Goal: Task Accomplishment & Management: Complete application form

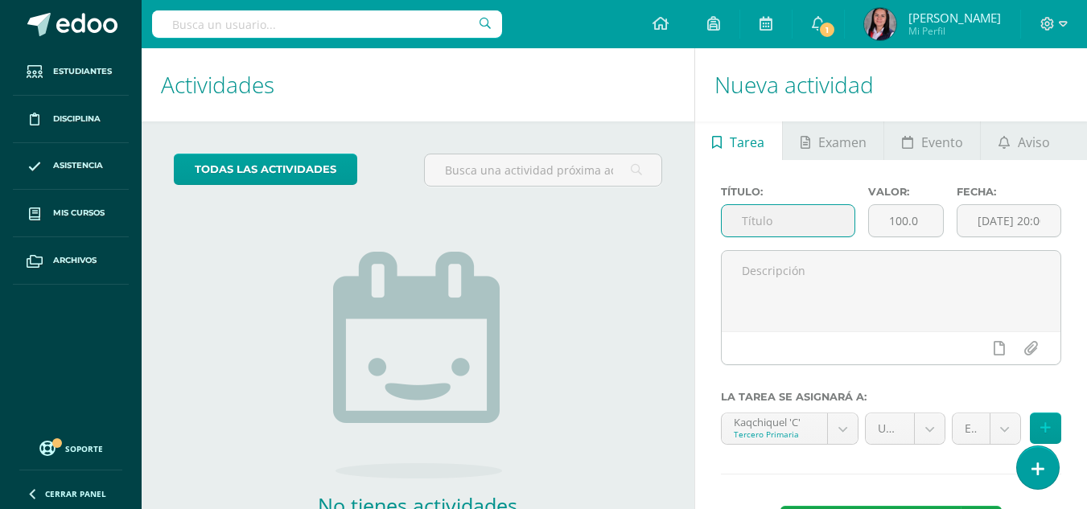
click at [824, 221] on input "text" at bounding box center [788, 220] width 133 height 31
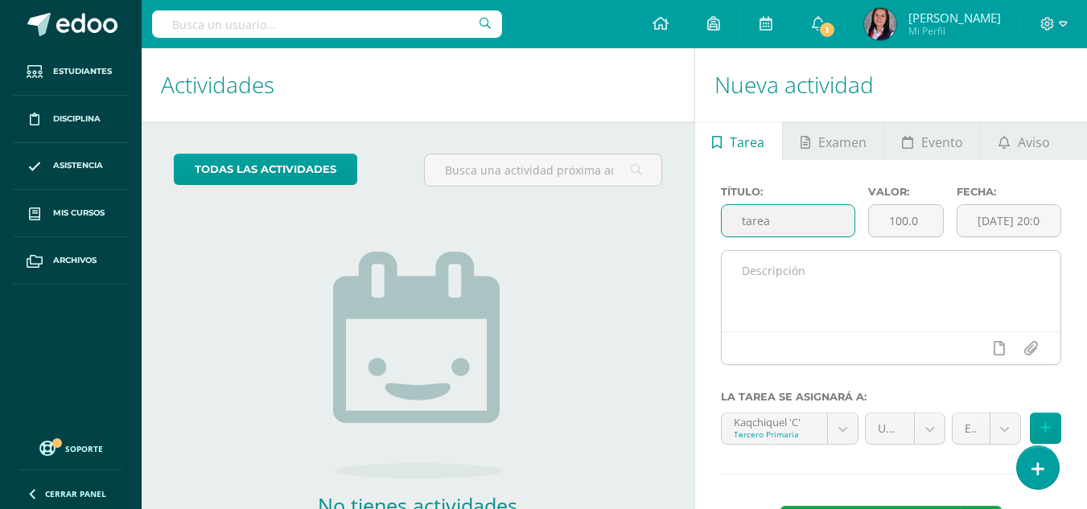
type input "tarea"
click at [901, 281] on textarea at bounding box center [891, 291] width 339 height 80
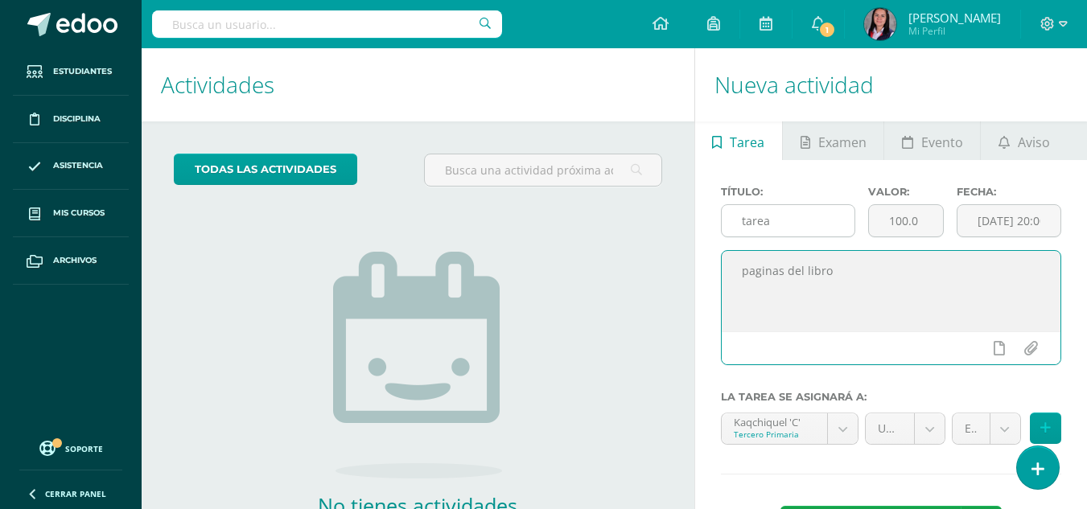
type textarea "paginas del libro"
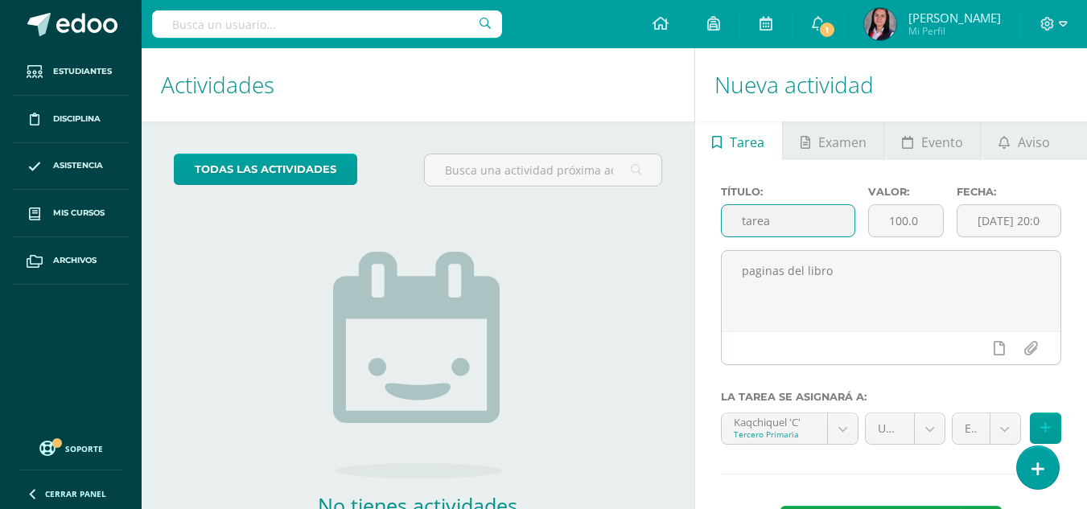
drag, startPoint x: 797, startPoint y: 229, endPoint x: 658, endPoint y: 204, distance: 140.6
click at [692, 226] on div "Actividades Actividad todas las Actividades No tienes actividades Échale un vis…" at bounding box center [614, 333] width 958 height 571
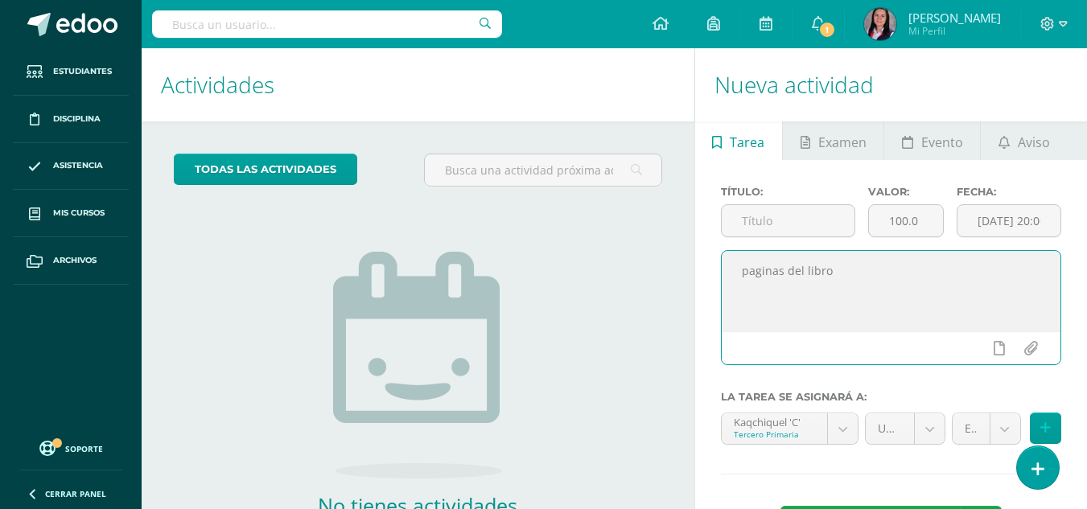
drag, startPoint x: 885, startPoint y: 278, endPoint x: 585, endPoint y: 245, distance: 302.0
click at [586, 245] on div "Actividades Actividad todas las Actividades No tienes actividades Échale un vis…" at bounding box center [614, 333] width 958 height 571
click at [800, 292] on textarea at bounding box center [891, 291] width 339 height 80
type textarea "tareas del libro pginas 303 ufhe tden"
drag, startPoint x: 984, startPoint y: 272, endPoint x: 595, endPoint y: 304, distance: 390.8
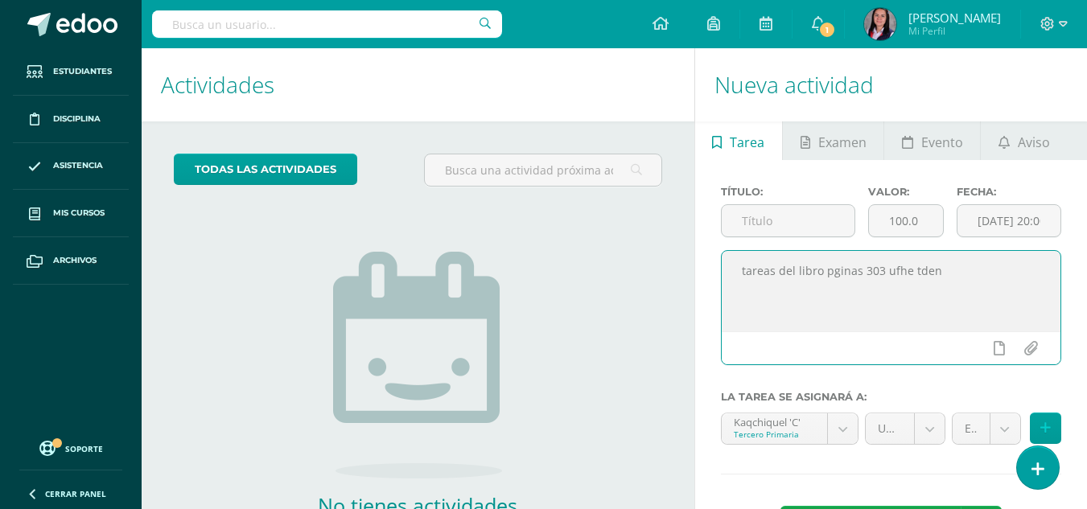
click at [600, 303] on div "Actividades Actividad todas las Actividades No tienes actividades Échale un vis…" at bounding box center [614, 333] width 958 height 571
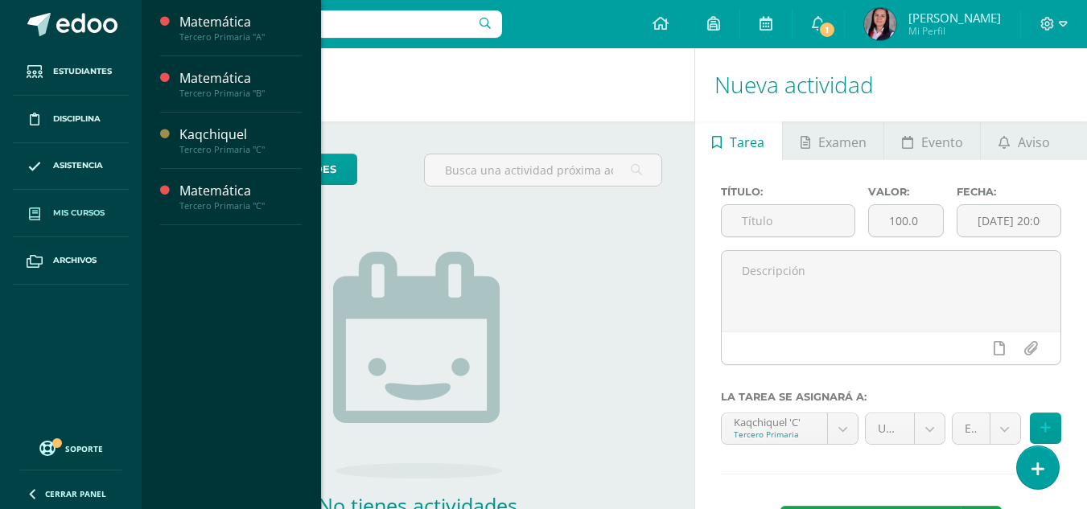
click at [90, 208] on span "Mis cursos" at bounding box center [79, 213] width 52 height 13
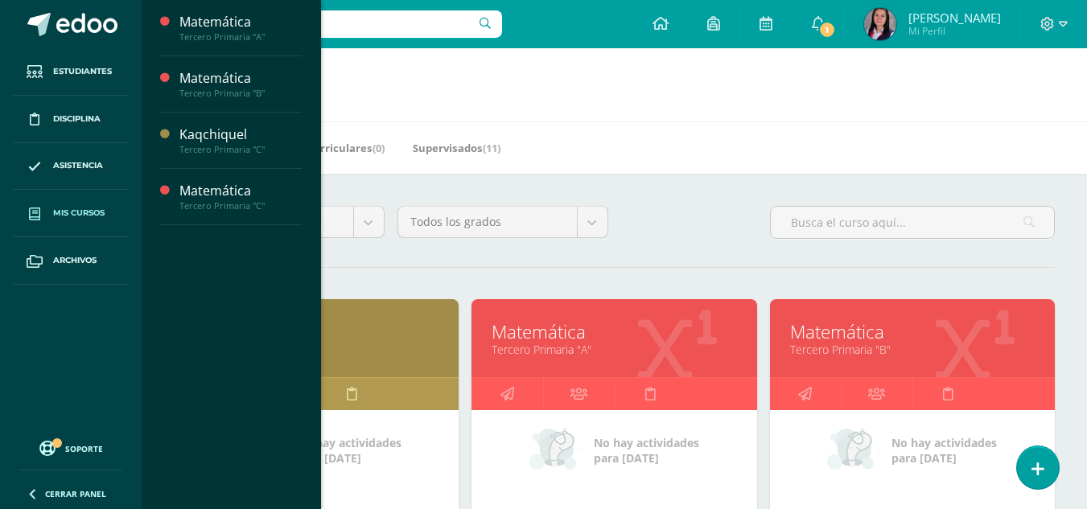
click at [654, 133] on div "Mis Cursos (4) Mis Extracurriculares (0) Supervisados (11)" at bounding box center [634, 148] width 984 height 52
click at [818, 34] on span "1" at bounding box center [827, 30] width 18 height 18
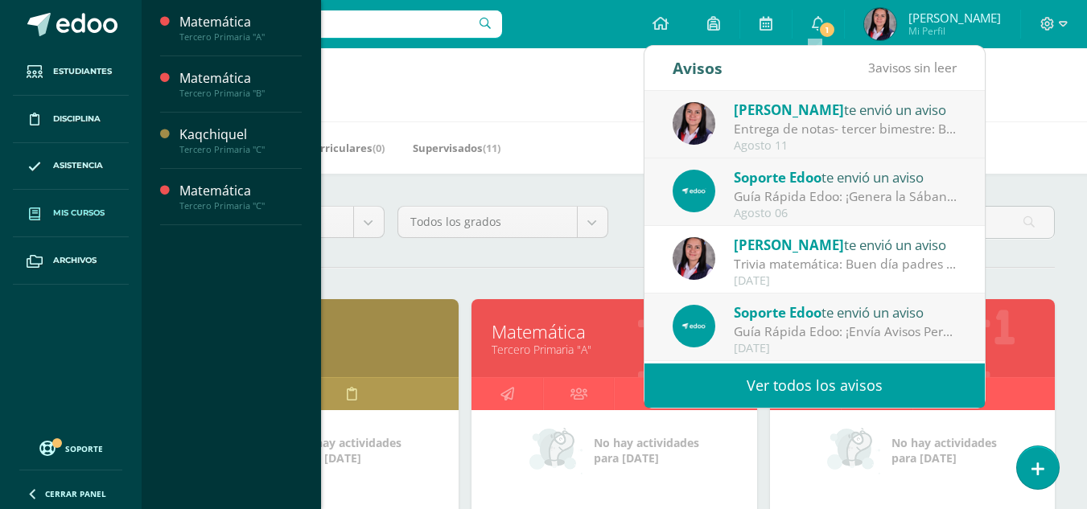
click at [802, 118] on span "[PERSON_NAME]" at bounding box center [789, 110] width 110 height 19
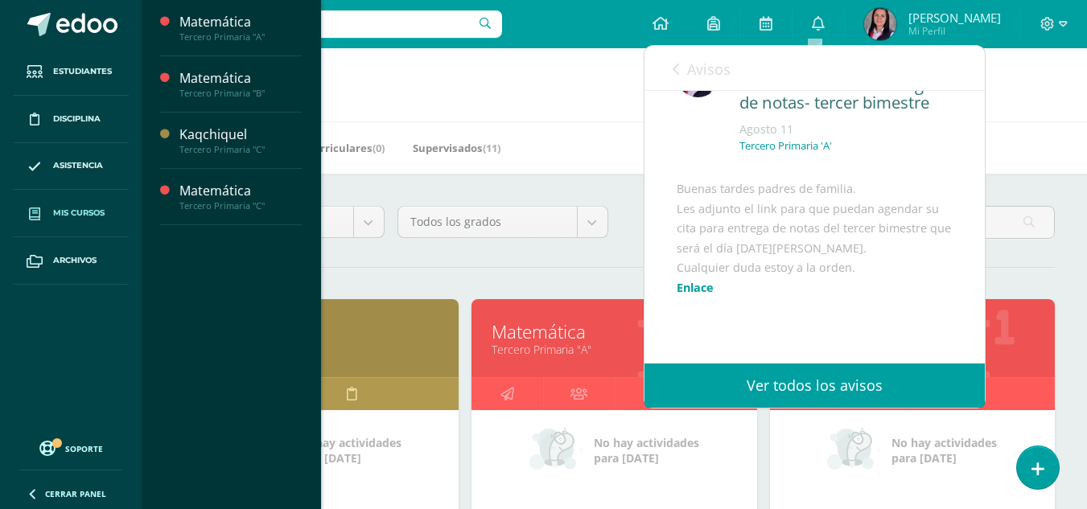
scroll to position [80, 0]
